Goal: Complete application form: Complete application form

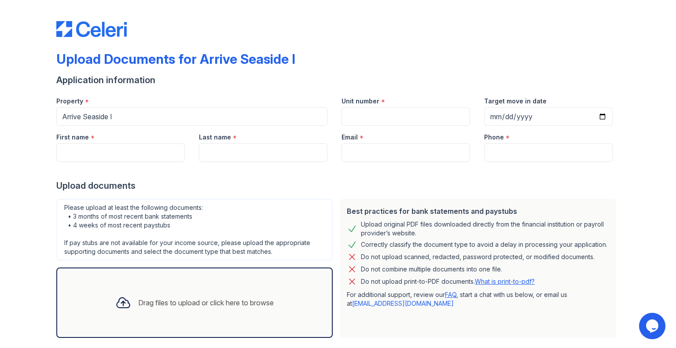
click at [27, 157] on div "Upload Documents for Arrive Seaside I Application information Property * Arrive…" at bounding box center [338, 196] width 648 height 393
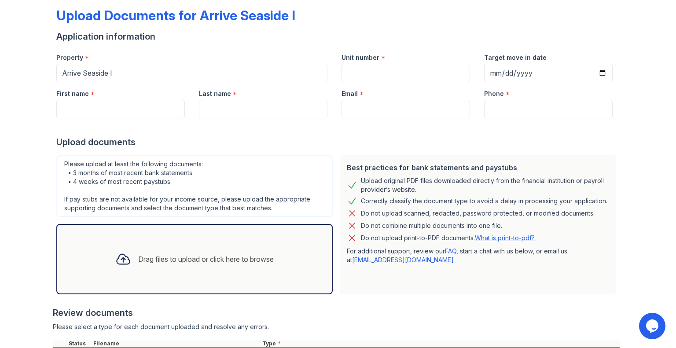
scroll to position [123, 0]
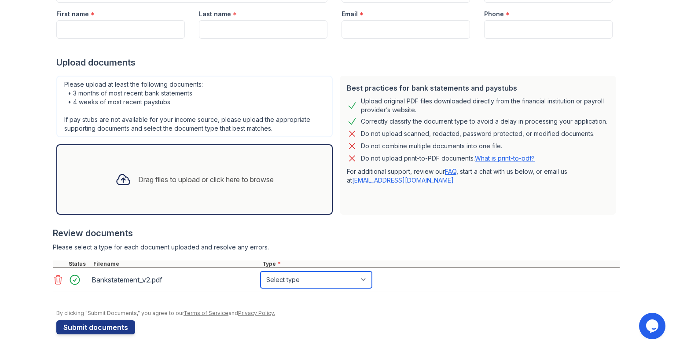
click at [312, 282] on select "Select type Paystub Bank Statement Offer Letter Tax Documents Benefit Award Let…" at bounding box center [316, 280] width 111 height 17
select select "bank_statement"
click at [261, 272] on select "Select type Paystub Bank Statement Offer Letter Tax Documents Benefit Award Let…" at bounding box center [316, 280] width 111 height 17
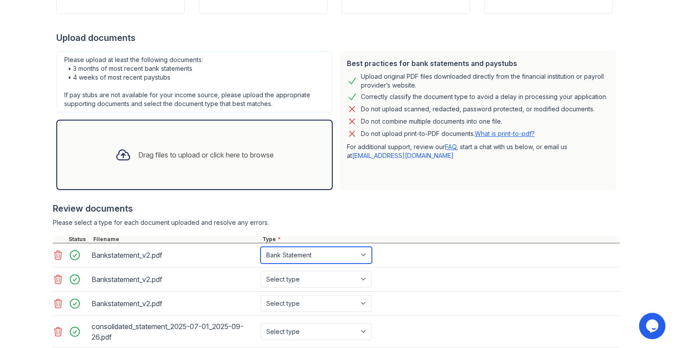
scroll to position [206, 0]
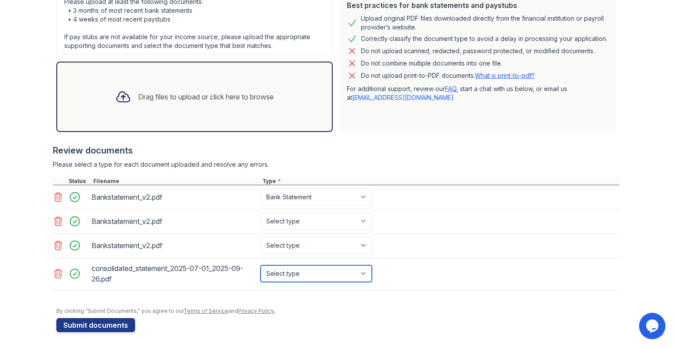
click at [305, 272] on select "Select type Paystub Bank Statement Offer Letter Tax Documents Benefit Award Let…" at bounding box center [316, 274] width 111 height 17
select select "paystub"
click at [261, 266] on select "Select type Paystub Bank Statement Offer Letter Tax Documents Benefit Award Let…" at bounding box center [316, 274] width 111 height 17
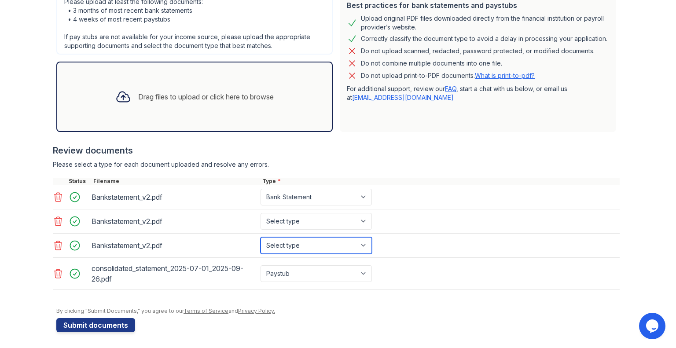
click at [289, 244] on select "Select type Paystub Bank Statement Offer Letter Tax Documents Benefit Award Let…" at bounding box center [316, 245] width 111 height 17
select select "bank_statement"
click at [261, 237] on select "Select type Paystub Bank Statement Offer Letter Tax Documents Benefit Award Let…" at bounding box center [316, 245] width 111 height 17
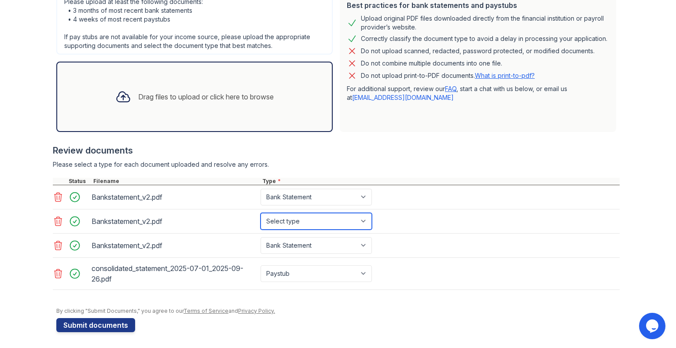
click at [285, 216] on select "Select type Paystub Bank Statement Offer Letter Tax Documents Benefit Award Let…" at bounding box center [316, 221] width 111 height 17
click at [299, 229] on div "Bankstatement_v2.pdf Select type Paystub Bank Statement Offer Letter Tax Docume…" at bounding box center [336, 222] width 567 height 24
click at [326, 224] on select "Select type Paystub Bank Statement Offer Letter Tax Documents Benefit Award Let…" at bounding box center [316, 221] width 111 height 17
select select "bank_statement"
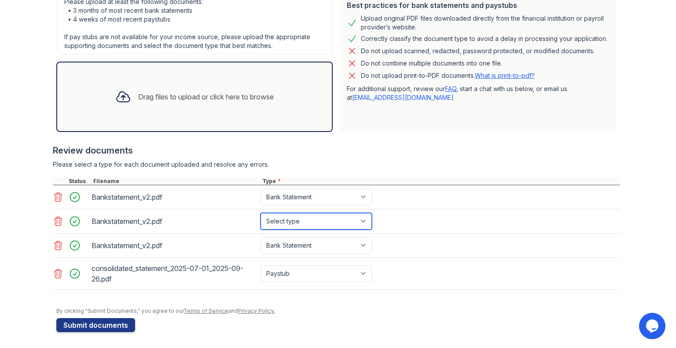
click at [261, 213] on select "Select type Paystub Bank Statement Offer Letter Tax Documents Benefit Award Let…" at bounding box center [316, 221] width 111 height 17
click at [456, 225] on div "Bankstatement_v2.pdf Select type Paystub Bank Statement Offer Letter Tax Docume…" at bounding box center [336, 222] width 567 height 24
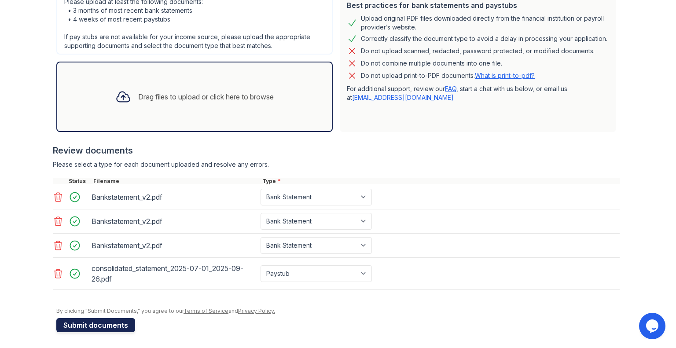
click at [97, 321] on button "Submit documents" at bounding box center [95, 325] width 79 height 14
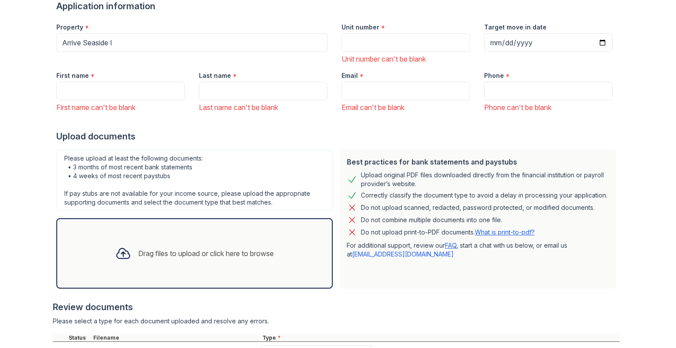
scroll to position [99, 0]
click at [374, 41] on input "Unit number" at bounding box center [406, 42] width 129 height 18
type input "401"
click at [550, 42] on input "Target move in date" at bounding box center [548, 42] width 129 height 18
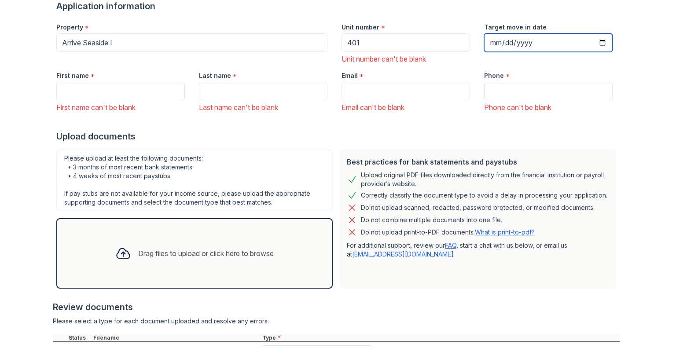
click at [599, 42] on input "Target move in date" at bounding box center [548, 42] width 129 height 18
type input "[DATE]"
click at [122, 104] on div "First name can't be blank" at bounding box center [120, 107] width 129 height 11
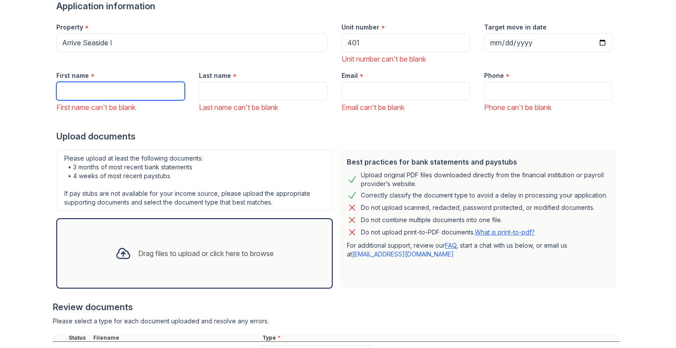
click at [137, 97] on input "First name" at bounding box center [120, 91] width 129 height 18
type input "Jannis"
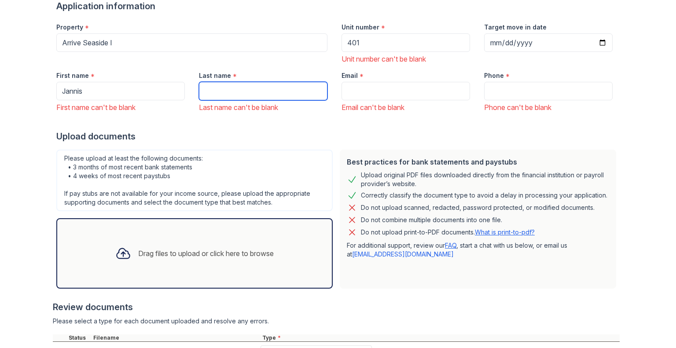
type input "[PERSON_NAME]"
type input "[EMAIL_ADDRESS][PERSON_NAME][DOMAIN_NAME]"
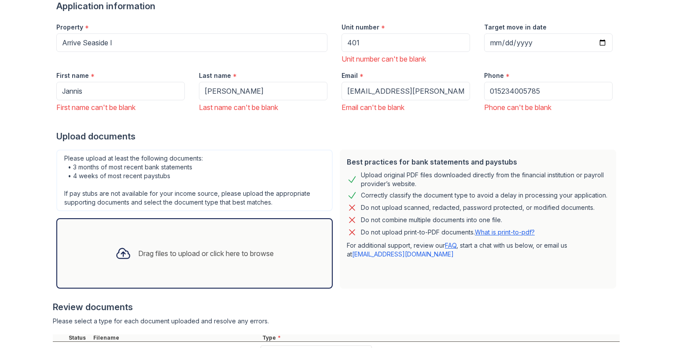
click at [432, 138] on div "Upload documents" at bounding box center [338, 136] width 564 height 12
click at [557, 99] on input "015234005785" at bounding box center [548, 91] width 129 height 18
type input "2136514662"
click at [503, 149] on div "Best practices for bank statements and paystubs Upload original PDF files downl…" at bounding box center [478, 219] width 284 height 146
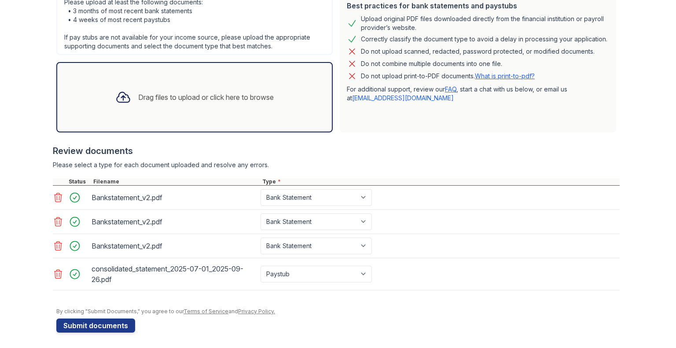
scroll to position [255, 0]
click at [90, 321] on button "Submit documents" at bounding box center [95, 325] width 79 height 14
